Goal: Information Seeking & Learning: Learn about a topic

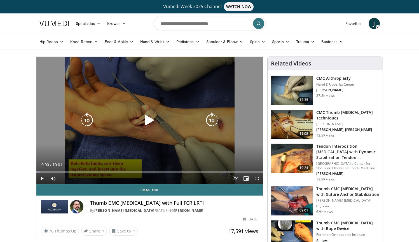
click at [146, 117] on icon "Video Player" at bounding box center [149, 120] width 16 height 16
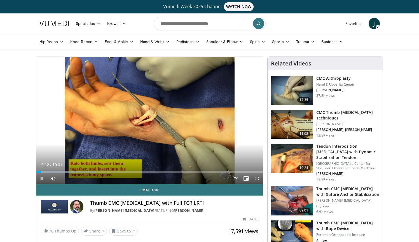
click at [256, 178] on span "Video Player" at bounding box center [256, 178] width 11 height 11
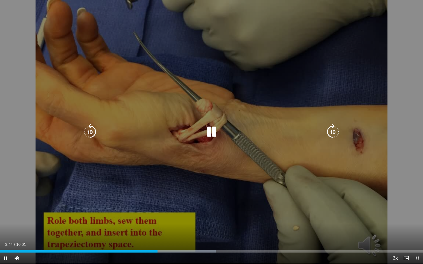
click at [418, 108] on div "20 seconds Tap to unmute" at bounding box center [211, 132] width 423 height 264
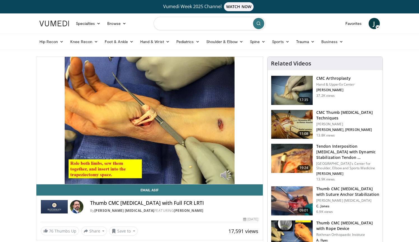
click at [184, 27] on input "Search topics, interventions" at bounding box center [209, 23] width 112 height 13
type input "****"
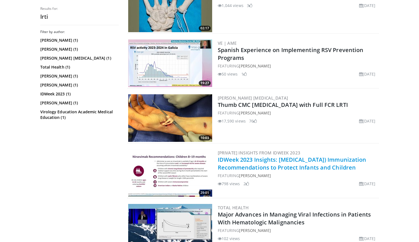
scroll to position [147, 0]
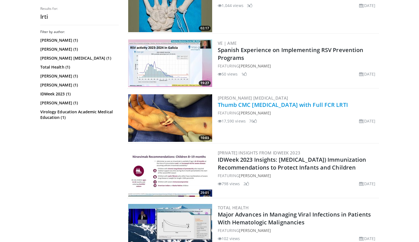
click at [260, 107] on link "Thumb CMC [MEDICAL_DATA] with Full FCR LRTI" at bounding box center [283, 105] width 130 height 8
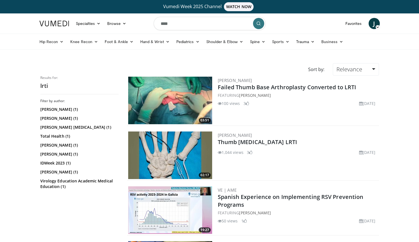
scroll to position [0, 0]
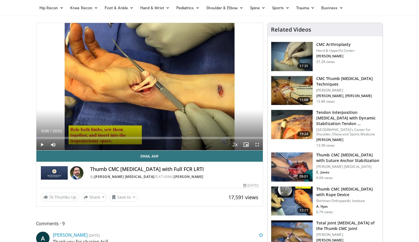
scroll to position [38, 0]
